Goal: Task Accomplishment & Management: Use online tool/utility

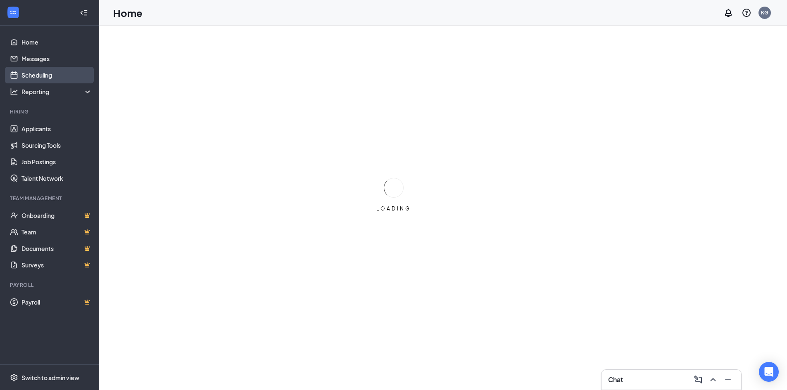
click at [52, 74] on link "Scheduling" at bounding box center [56, 75] width 71 height 17
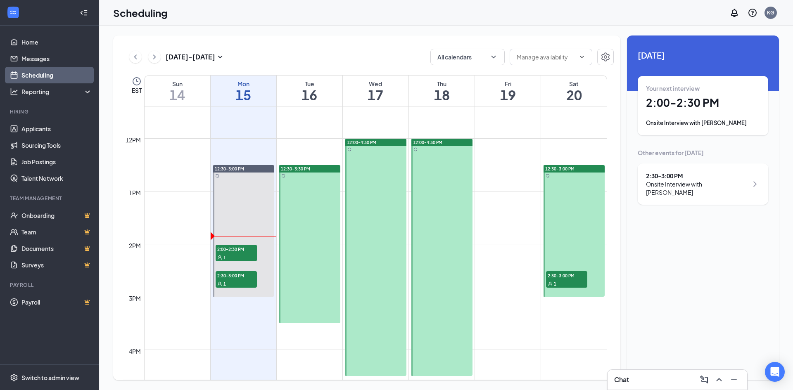
scroll to position [613, 0]
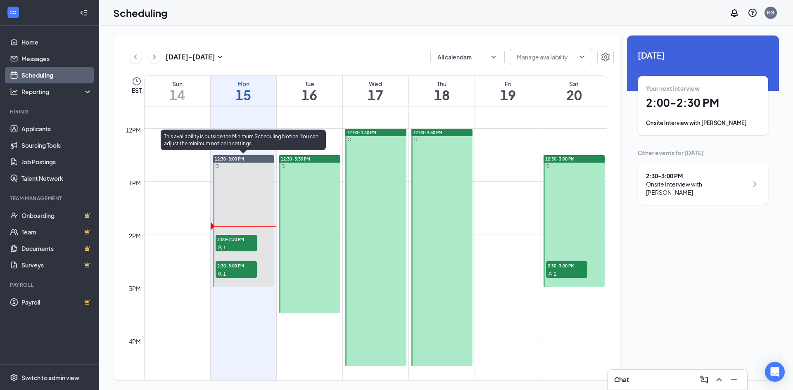
click at [238, 238] on span "2:00-2:30 PM" at bounding box center [236, 239] width 41 height 8
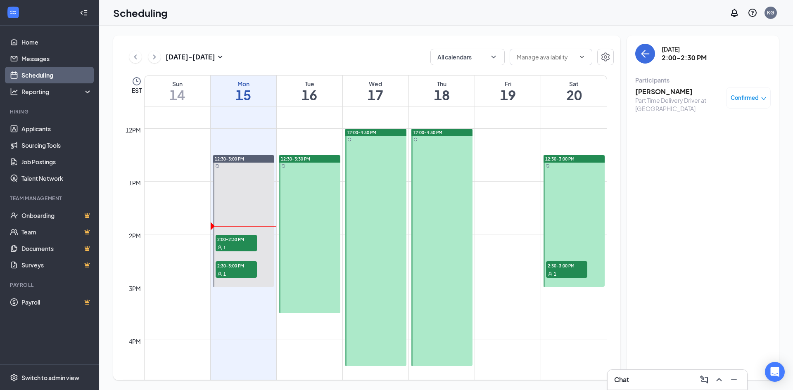
click at [660, 99] on div "Part Time Delivery Driver at [GEOGRAPHIC_DATA]" at bounding box center [678, 104] width 87 height 17
click at [659, 100] on div "Part Time Delivery Driver at [GEOGRAPHIC_DATA]" at bounding box center [678, 104] width 87 height 17
click at [658, 96] on div "Part Time Delivery Driver at Water St" at bounding box center [678, 104] width 87 height 17
click at [652, 100] on div "Part Time Delivery Driver at Water St" at bounding box center [678, 104] width 87 height 17
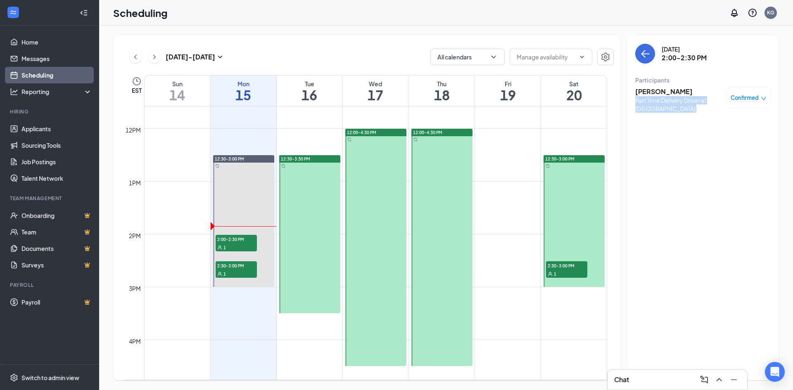
click at [652, 100] on div "Part Time Delivery Driver at Water St" at bounding box center [678, 104] width 87 height 17
click at [660, 86] on div "Justin Henry Part Time Delivery Driver at Water St Confirmed" at bounding box center [702, 99] width 135 height 31
click at [639, 103] on div "Part Time Delivery Driver at Water St" at bounding box center [678, 104] width 87 height 17
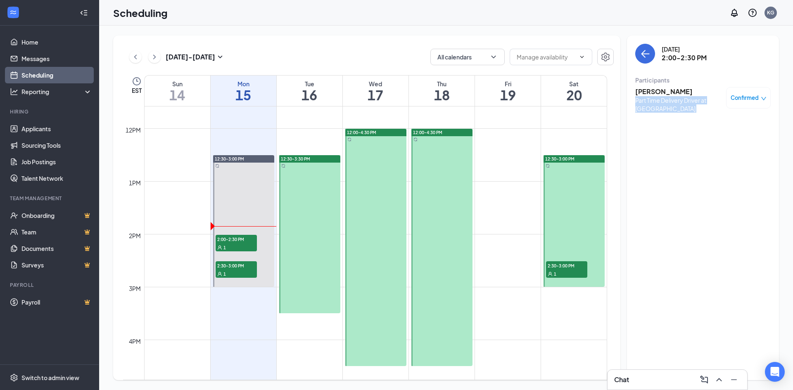
click at [639, 103] on div "Part Time Delivery Driver at Water St" at bounding box center [678, 104] width 87 height 17
click at [636, 190] on div "Monday, Sep 15 2:00-2:30 PM Participants Justin Henry Part Time Delivery Driver…" at bounding box center [703, 208] width 152 height 345
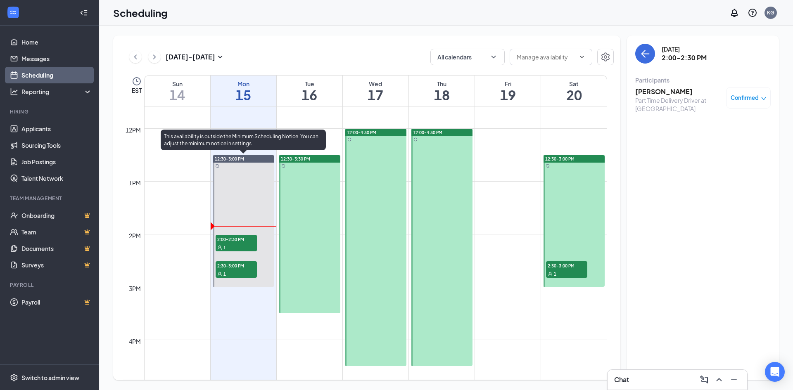
click at [213, 239] on div at bounding box center [243, 221] width 61 height 132
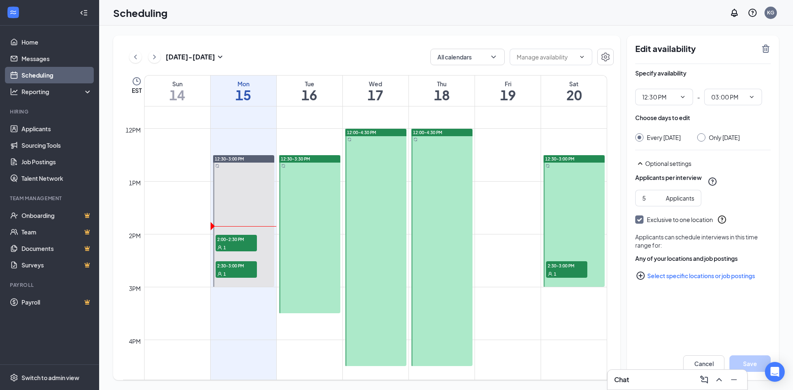
click at [519, 349] on td at bounding box center [375, 346] width 463 height 13
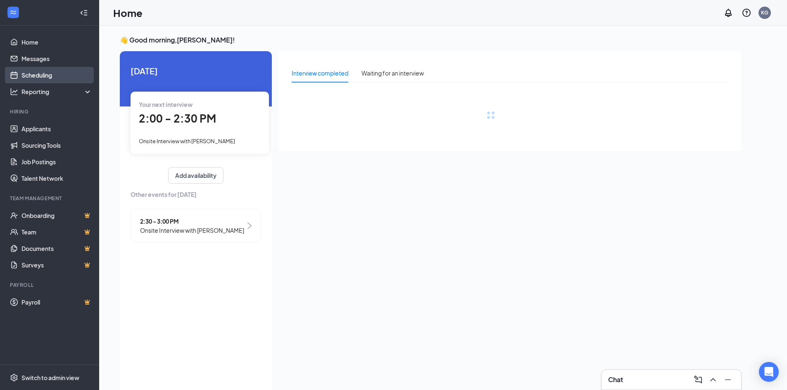
click at [52, 69] on link "Scheduling" at bounding box center [56, 75] width 71 height 17
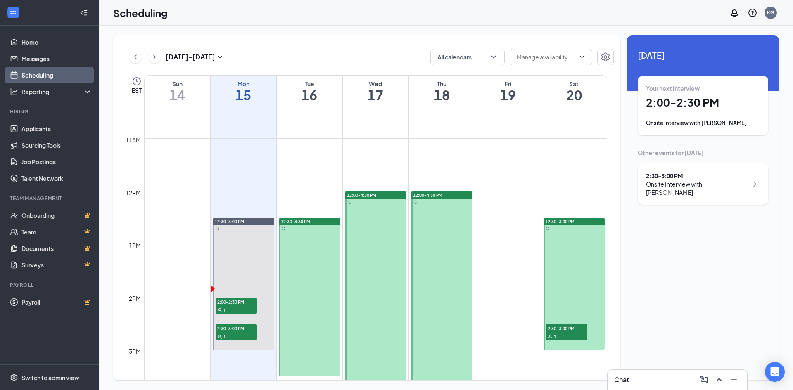
scroll to position [571, 0]
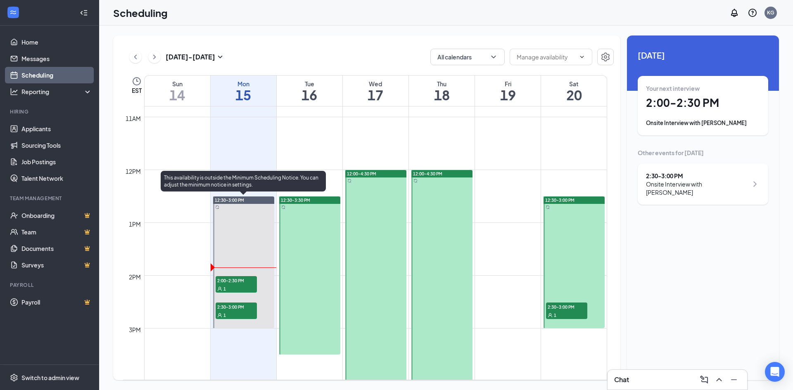
click at [224, 285] on div "1" at bounding box center [236, 289] width 41 height 8
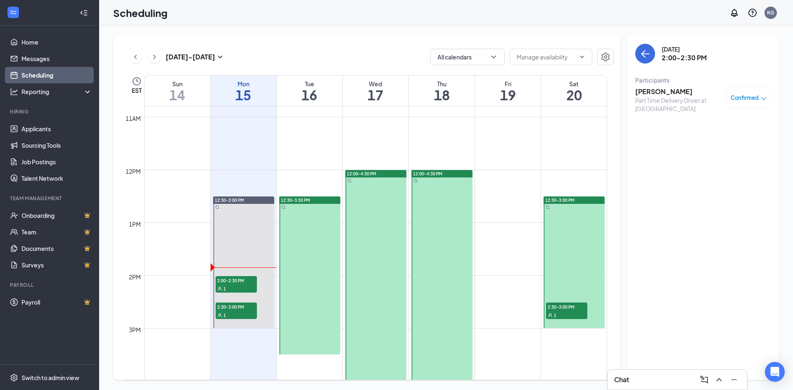
click at [665, 93] on h3 "Justin Henry" at bounding box center [678, 91] width 87 height 9
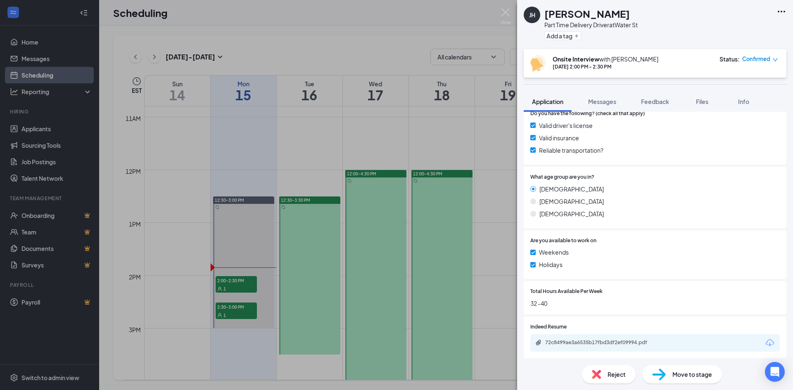
scroll to position [289, 0]
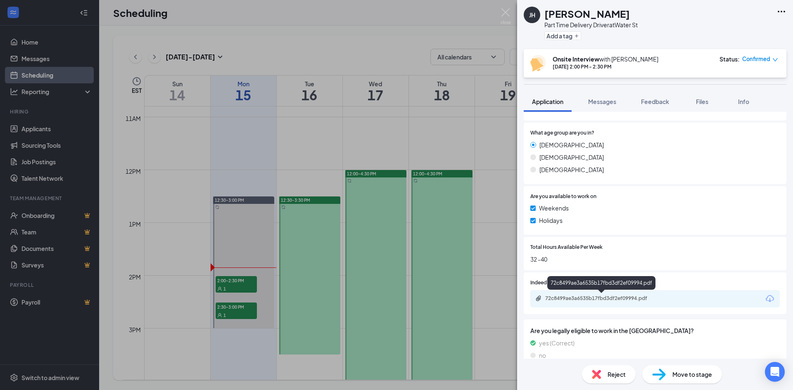
click at [603, 302] on div "72c8499ae3a6535b17fbd3df2ef09994.pdf" at bounding box center [603, 298] width 116 height 7
click at [496, 229] on div "JH Justin Henry Part Time Delivery Driver at Water St Add a tag Onsite Intervie…" at bounding box center [396, 195] width 793 height 390
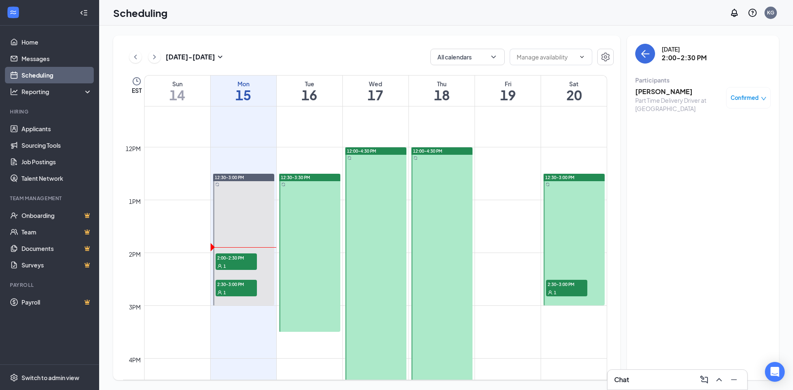
scroll to position [654, 0]
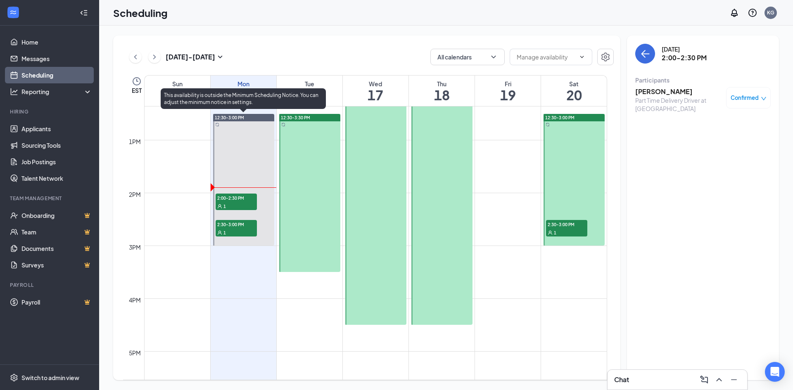
click at [223, 226] on span "2:30-3:00 PM" at bounding box center [236, 224] width 41 height 8
click at [235, 204] on div "1" at bounding box center [236, 206] width 41 height 8
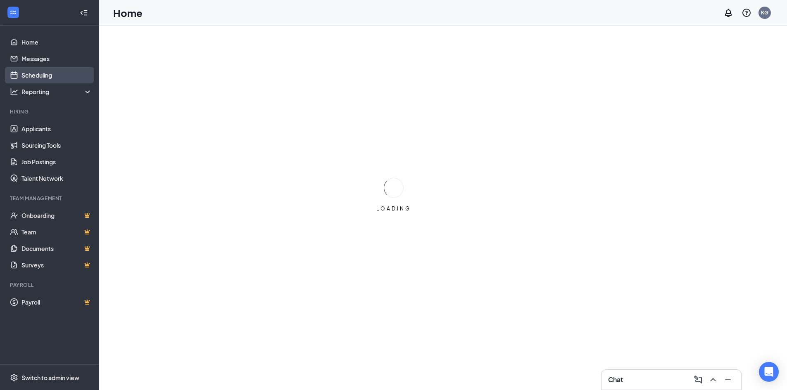
click at [33, 81] on link "Scheduling" at bounding box center [56, 75] width 71 height 17
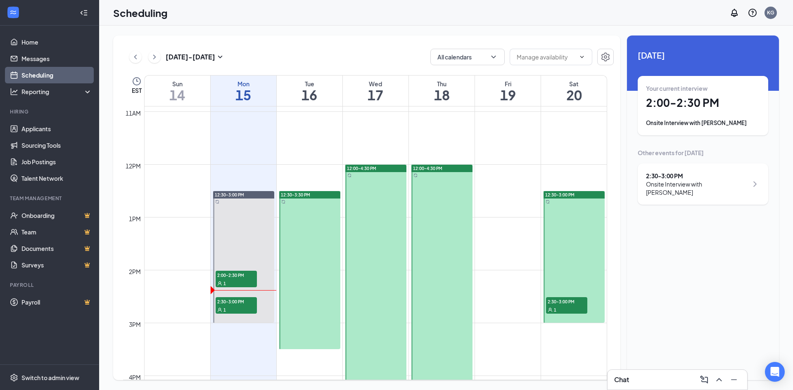
scroll to position [613, 0]
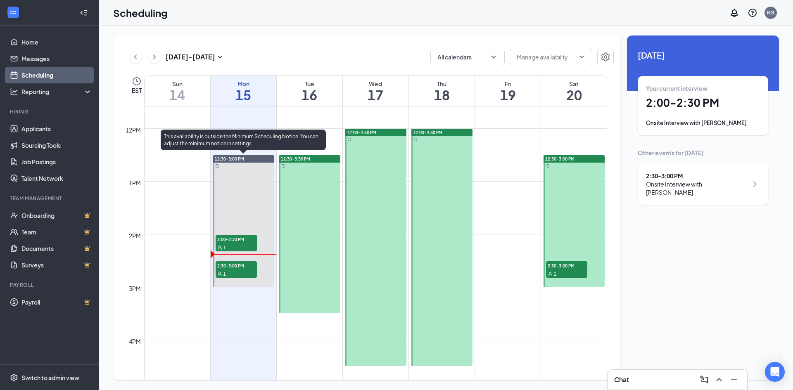
click at [228, 272] on div "1" at bounding box center [236, 274] width 41 height 8
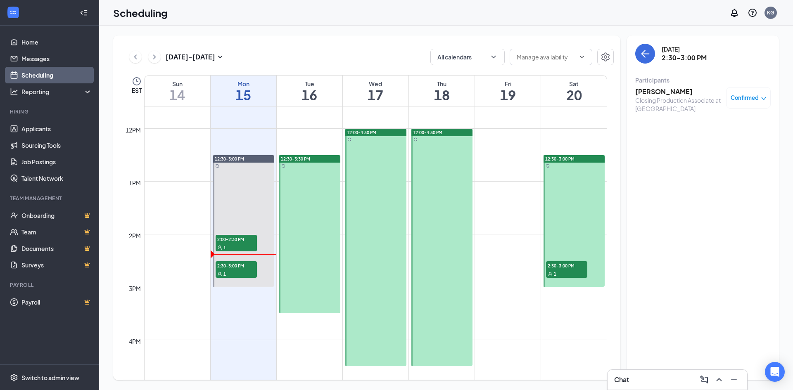
click at [656, 100] on div "Closing Production Associate at [GEOGRAPHIC_DATA]" at bounding box center [678, 104] width 87 height 17
click at [657, 93] on h3 "[PERSON_NAME]" at bounding box center [678, 91] width 87 height 9
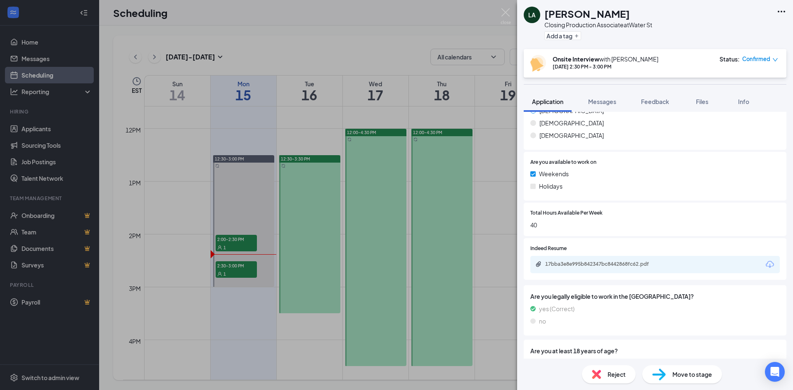
scroll to position [330, 0]
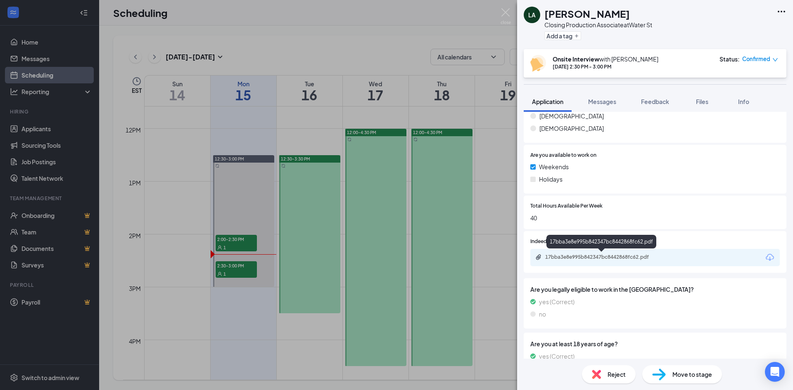
click at [652, 258] on div "17bba3e8e995b842347bc8442868fc62.pdf" at bounding box center [603, 257] width 116 height 7
